Goal: Navigation & Orientation: Find specific page/section

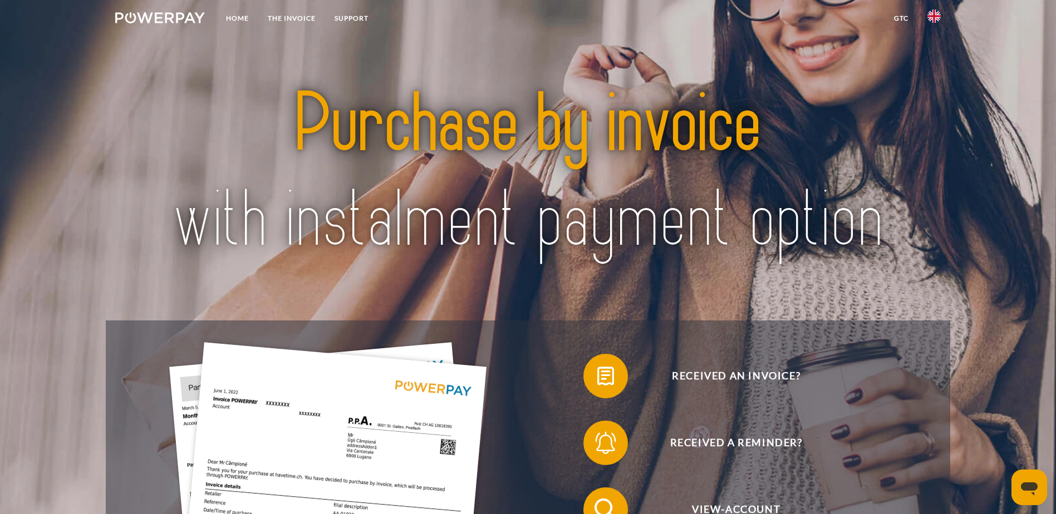
click at [935, 14] on img at bounding box center [933, 15] width 13 height 13
click at [935, 76] on img at bounding box center [933, 80] width 13 height 13
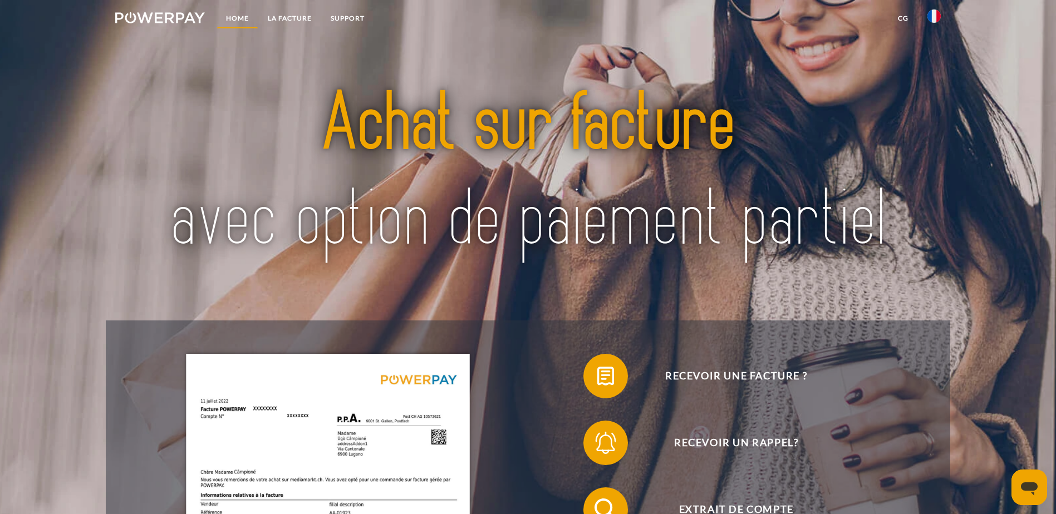
click at [236, 14] on link "Home" at bounding box center [238, 18] width 42 height 20
click at [293, 13] on link "LA FACTURE" at bounding box center [289, 18] width 63 height 20
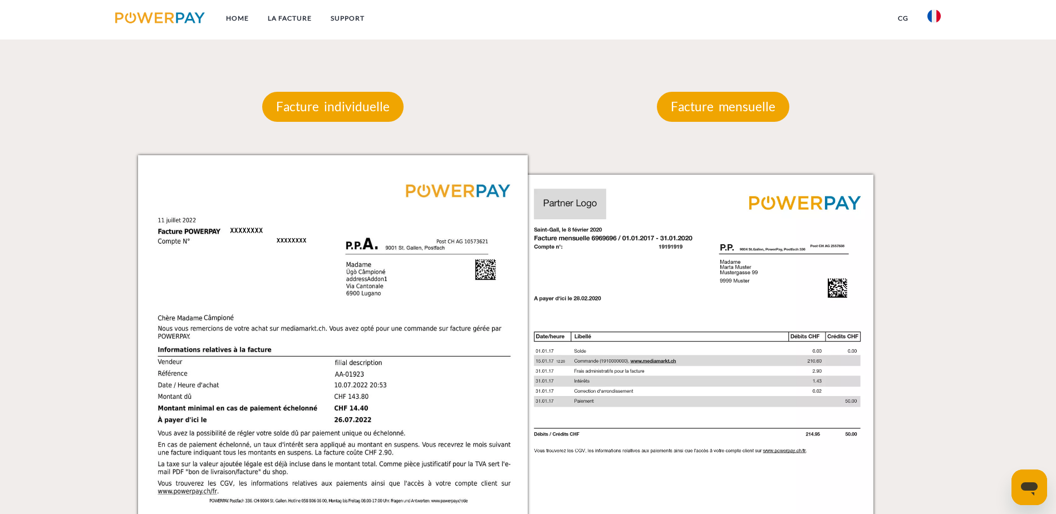
scroll to position [894, 0]
